Goal: Use online tool/utility: Utilize a website feature to perform a specific function

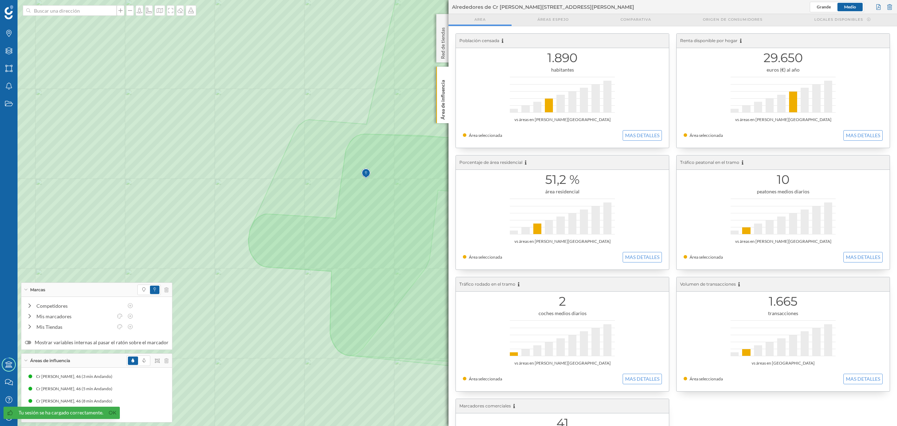
click at [163, 362] on div at bounding box center [148, 360] width 42 height 11
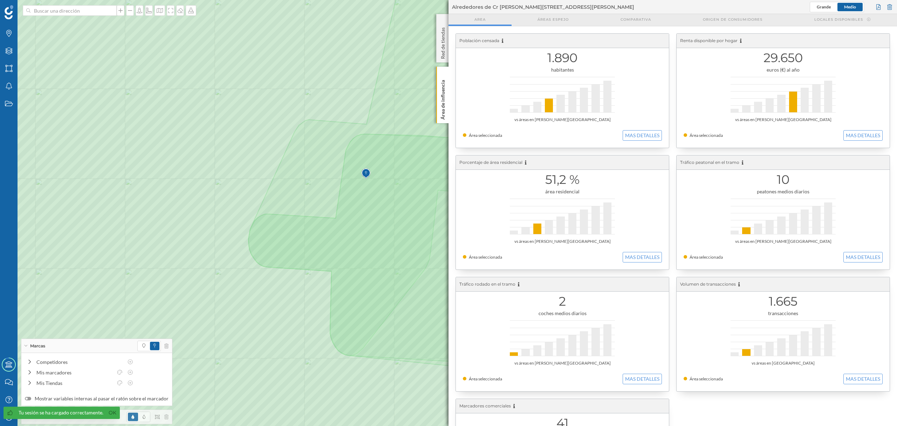
click at [164, 420] on div at bounding box center [148, 416] width 42 height 11
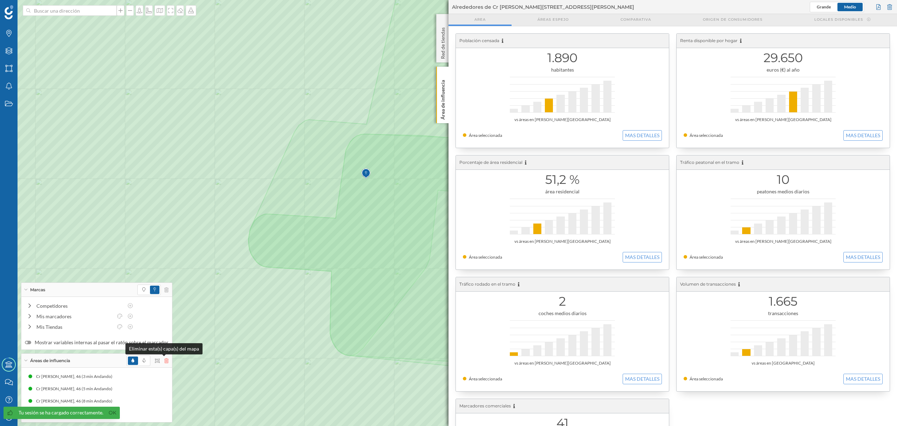
click at [164, 360] on icon at bounding box center [166, 360] width 4 height 5
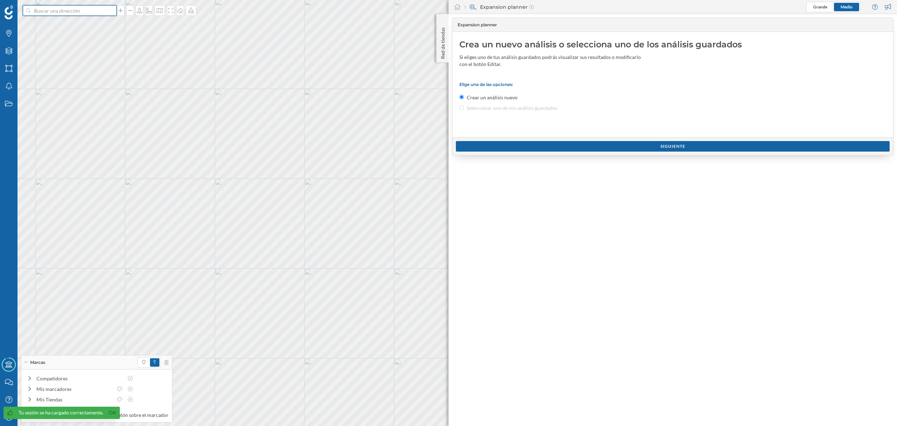
click at [69, 15] on input at bounding box center [69, 10] width 79 height 11
paste input "[STREET_ADDRESS][PERSON_NAME]"
type input "[STREET_ADDRESS][PERSON_NAME]"
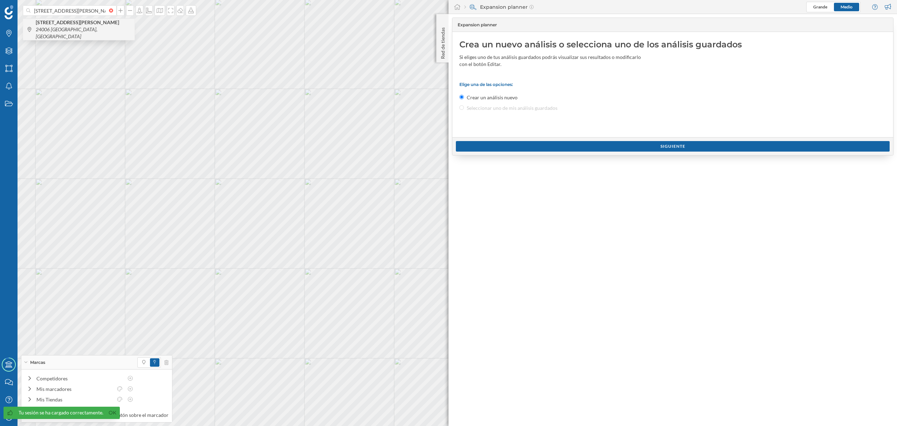
click at [85, 25] on b "[STREET_ADDRESS][PERSON_NAME]" at bounding box center [78, 22] width 85 height 6
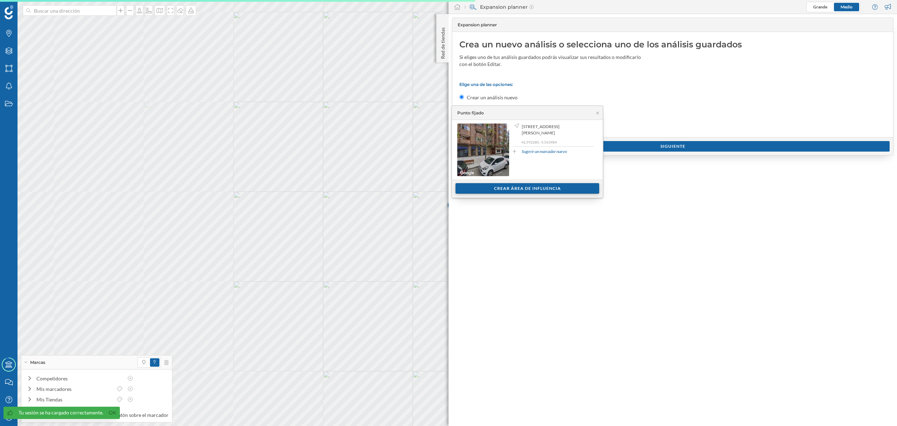
click at [464, 190] on div "Crear área de influencia" at bounding box center [528, 188] width 144 height 11
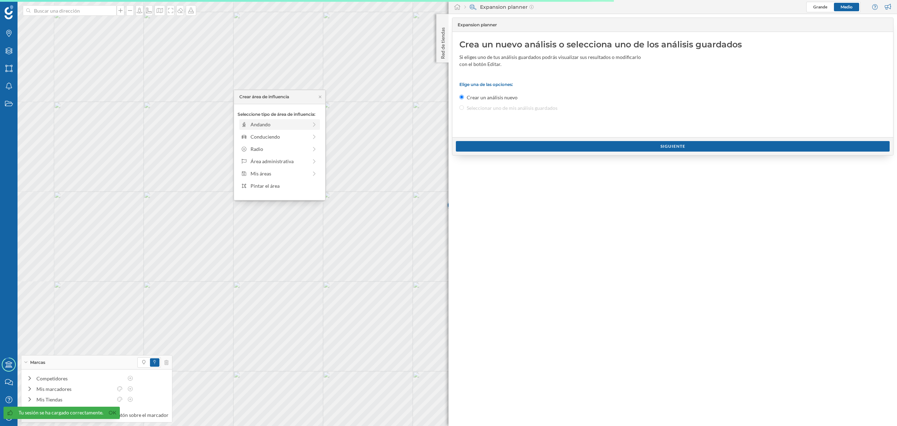
click at [294, 127] on div "Andando" at bounding box center [279, 124] width 57 height 7
click at [295, 176] on div "Crear área de influencia" at bounding box center [280, 174] width 84 height 11
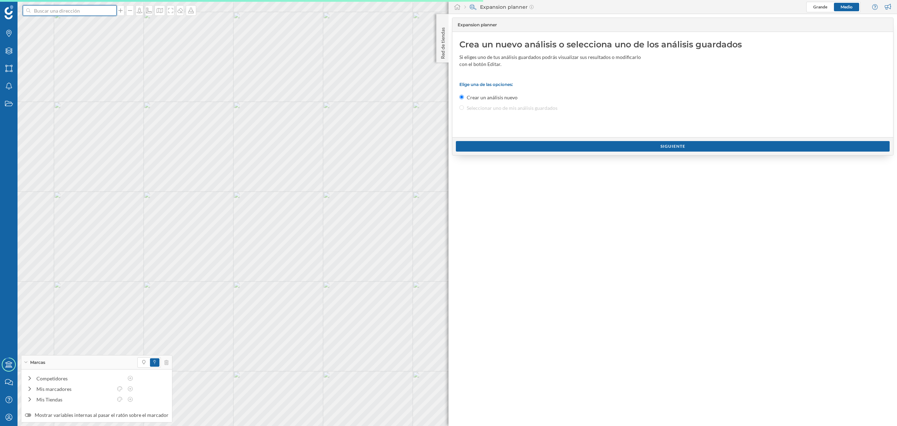
click at [86, 13] on input at bounding box center [69, 10] width 79 height 11
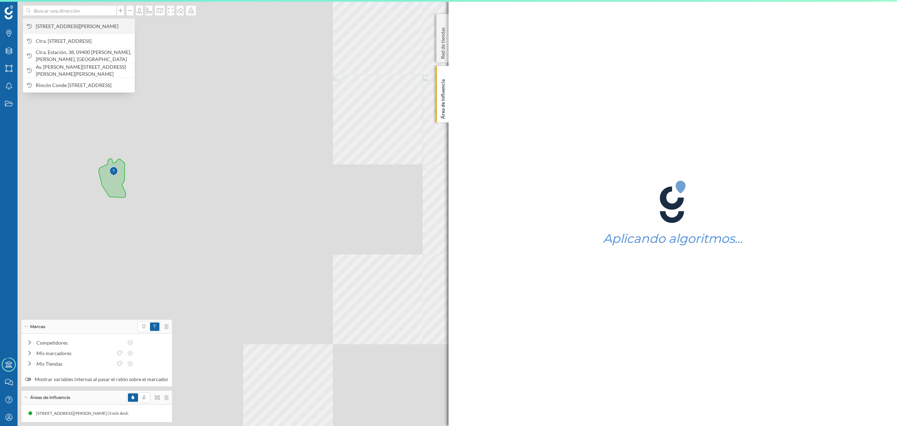
click at [88, 24] on span "[STREET_ADDRESS][PERSON_NAME]" at bounding box center [83, 26] width 95 height 7
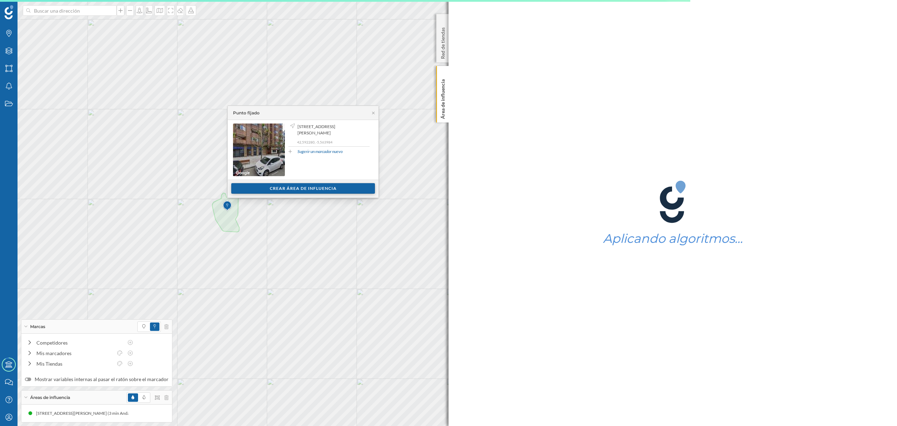
click at [314, 186] on div "Crear área de influencia" at bounding box center [303, 188] width 144 height 11
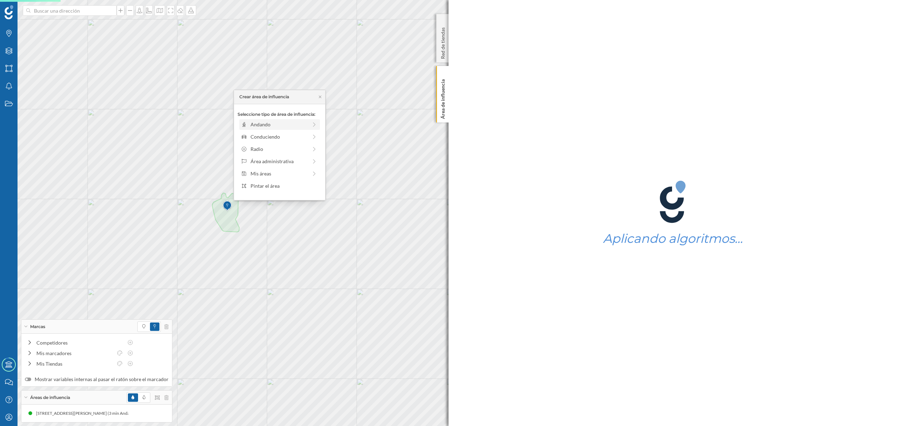
click at [296, 127] on div "Andando" at bounding box center [279, 124] width 57 height 7
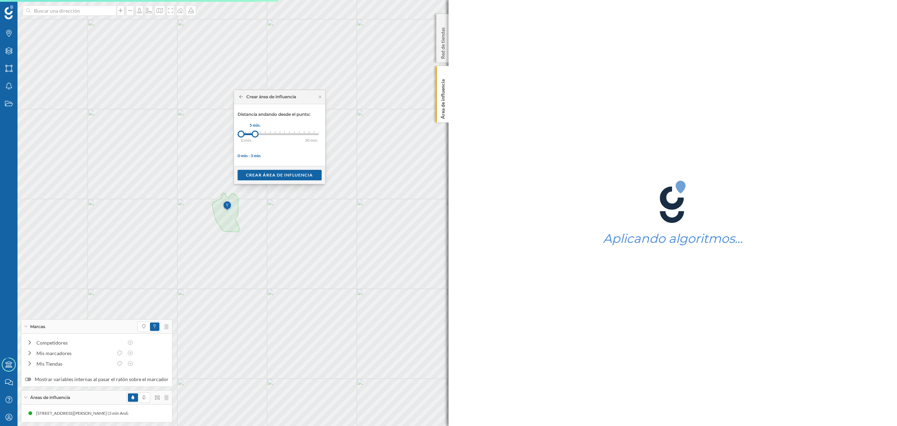
drag, startPoint x: 248, startPoint y: 133, endPoint x: 256, endPoint y: 134, distance: 7.4
click at [256, 134] on div at bounding box center [255, 133] width 7 height 7
click at [261, 175] on div "Crear área de influencia" at bounding box center [280, 174] width 84 height 11
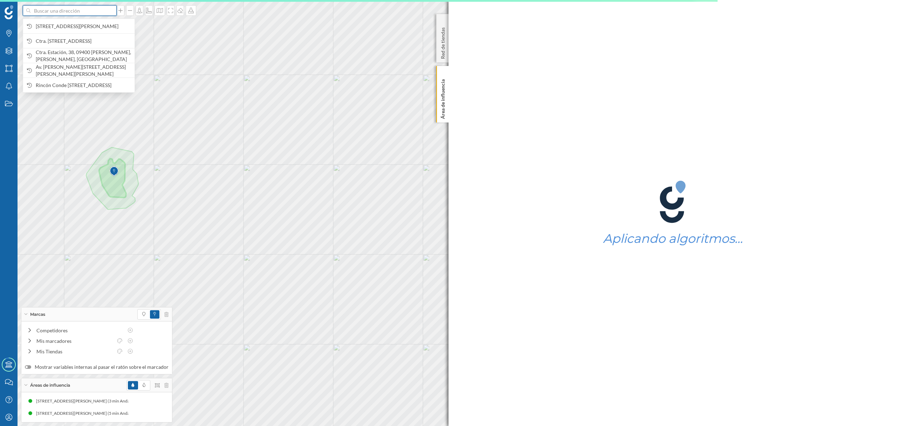
click at [87, 10] on input at bounding box center [69, 10] width 79 height 11
click at [90, 23] on span "[STREET_ADDRESS][PERSON_NAME]" at bounding box center [83, 26] width 95 height 7
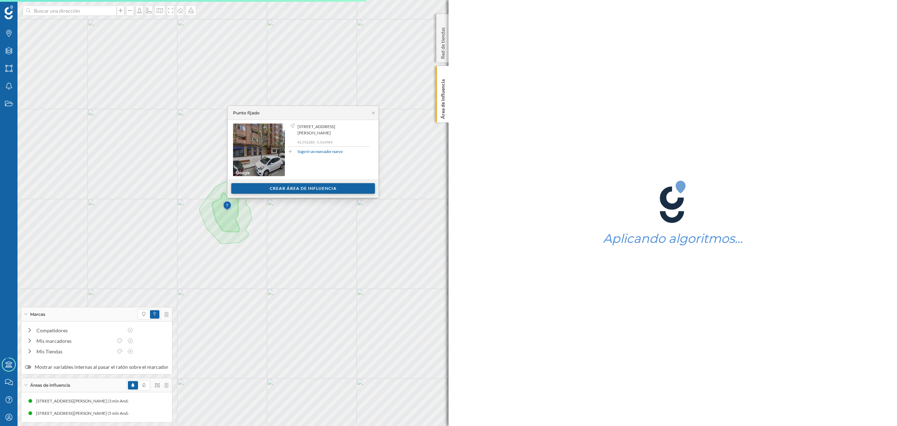
click at [291, 188] on div "Crear área de influencia" at bounding box center [303, 188] width 144 height 11
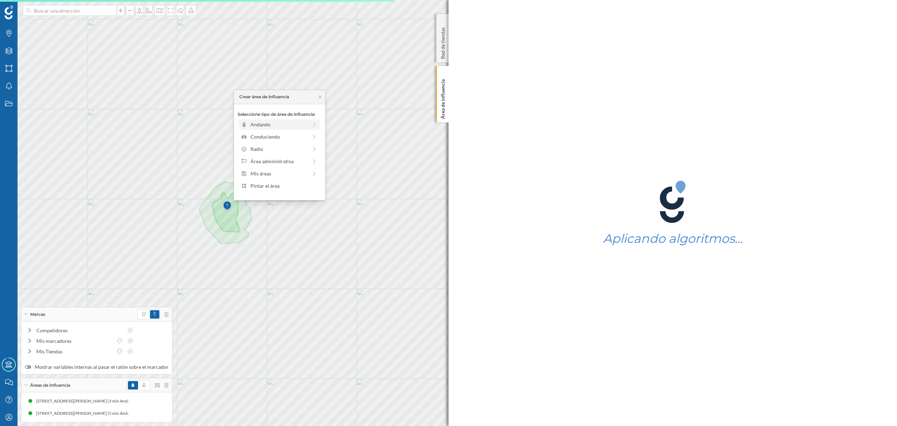
click at [268, 128] on div "Andando" at bounding box center [279, 124] width 81 height 11
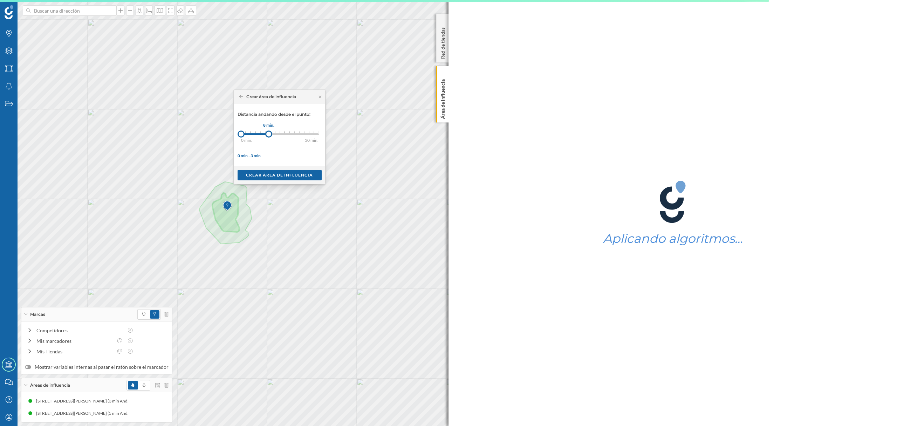
drag, startPoint x: 249, startPoint y: 134, endPoint x: 269, endPoint y: 134, distance: 20.7
click at [269, 134] on div at bounding box center [268, 133] width 7 height 7
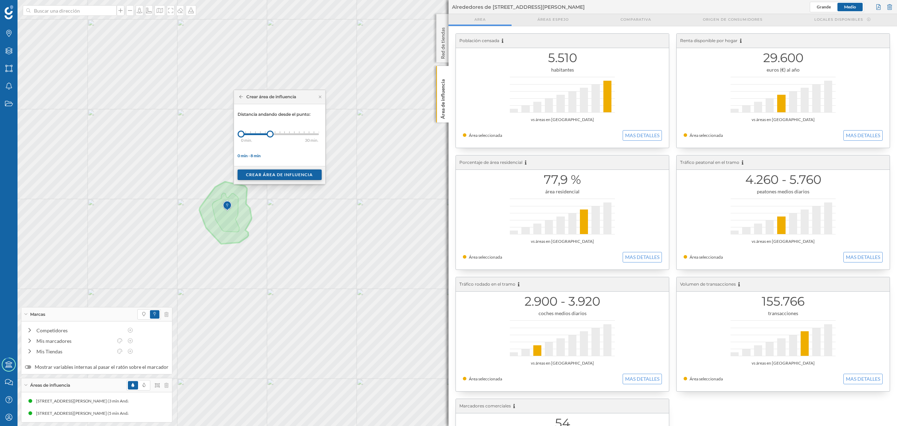
click at [292, 173] on div "Crear área de influencia" at bounding box center [280, 174] width 84 height 11
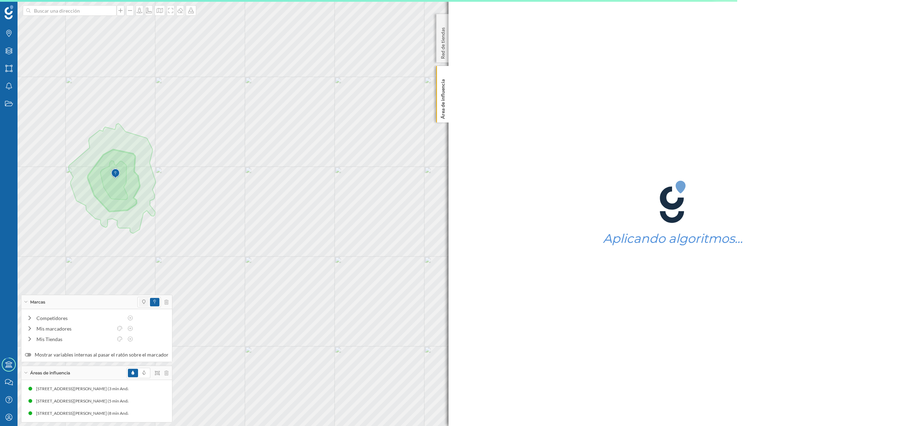
click at [139, 303] on span at bounding box center [144, 302] width 10 height 8
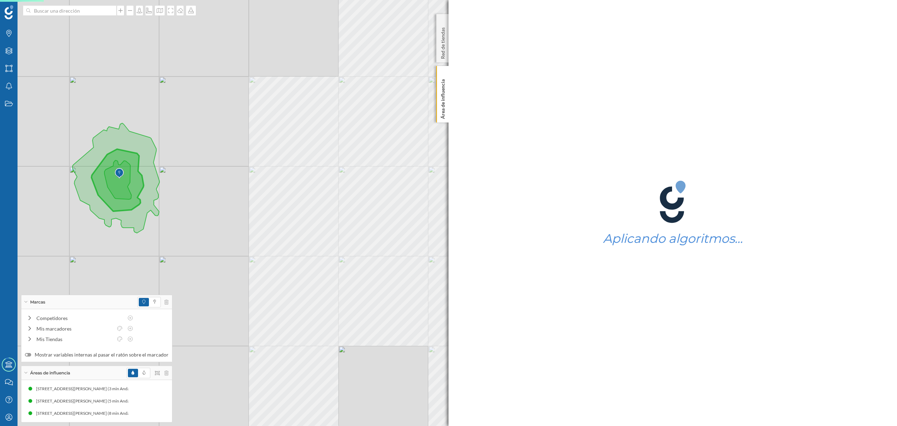
click at [277, 249] on div "© Mapbox © OpenStreetMap Improve this map" at bounding box center [448, 213] width 897 height 426
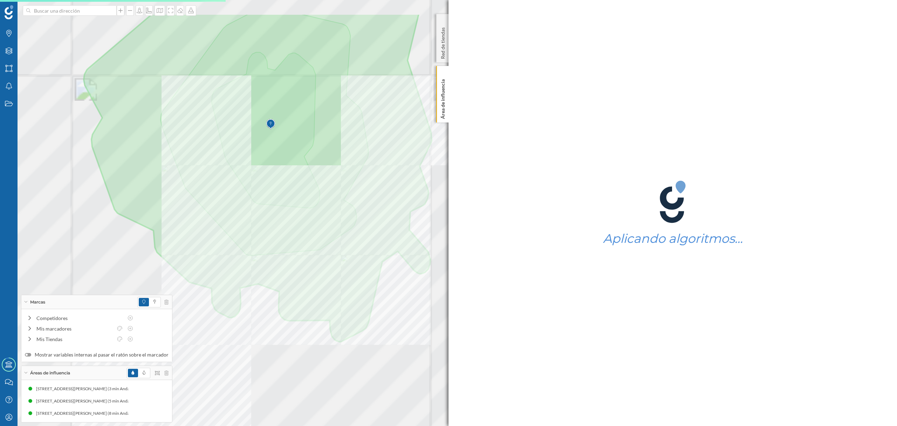
click at [39, 67] on div at bounding box center [39, 67] width 0 height 0
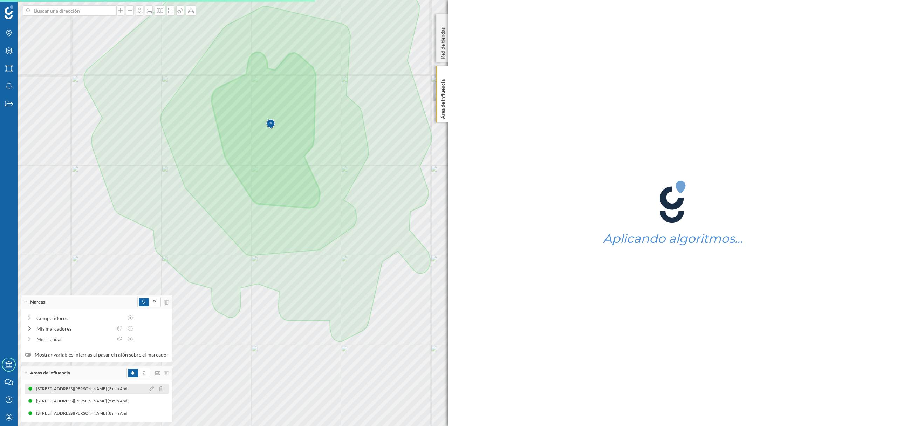
click at [118, 383] on div "[STREET_ADDRESS][PERSON_NAME] (3 min Andando) [STREET_ADDRESS][PERSON_NAME] (3 …" at bounding box center [97, 388] width 144 height 11
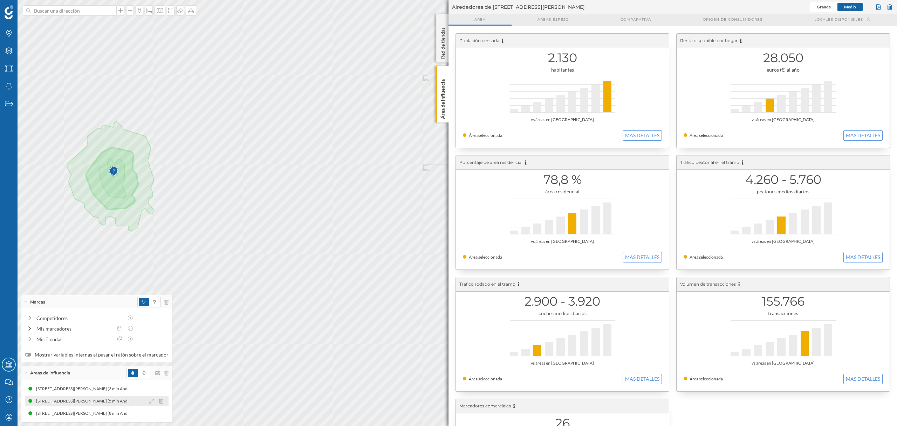
click at [51, 399] on div "[STREET_ADDRESS][PERSON_NAME] (5 min Andando)" at bounding box center [89, 400] width 106 height 7
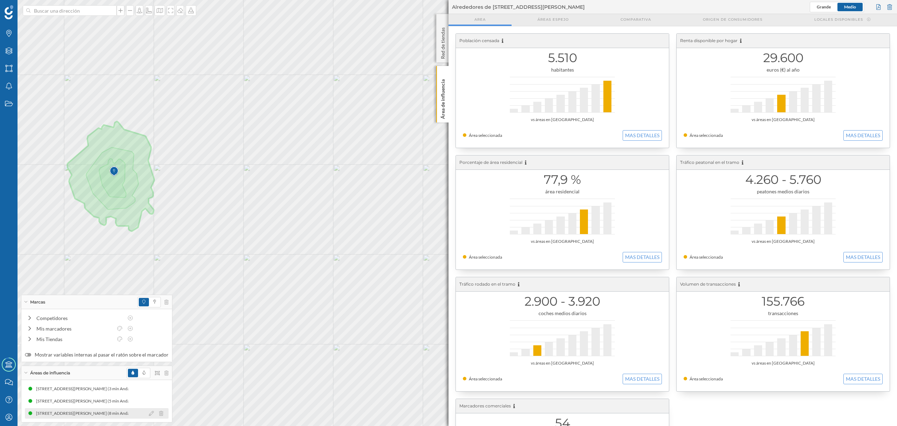
click at [103, 412] on div "[STREET_ADDRESS][PERSON_NAME] (8 min Andando)" at bounding box center [68, 412] width 106 height 7
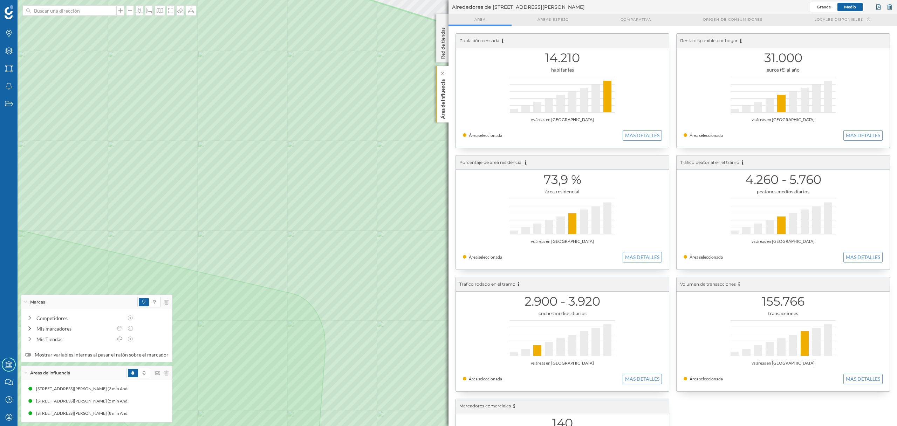
click at [441, 117] on p "Área de influencia" at bounding box center [443, 97] width 7 height 42
